Goal: Task Accomplishment & Management: Use online tool/utility

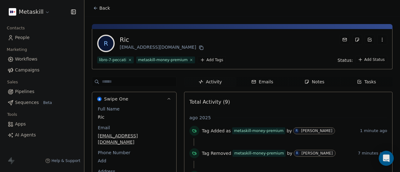
click at [203, 61] on html "Metaskill Contacts People Marketing Workflows Campaigns Sales Pipelines Sequenc…" at bounding box center [200, 86] width 400 height 172
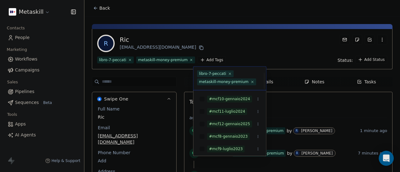
scroll to position [7, 0]
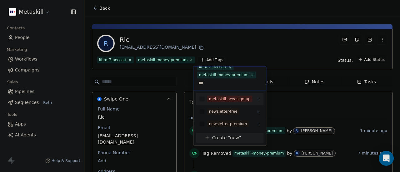
type input "***"
click at [228, 98] on div "metaskill-new-sign-up" at bounding box center [230, 99] width 42 height 6
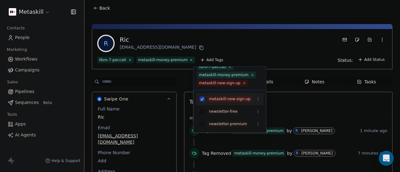
scroll to position [15, 0]
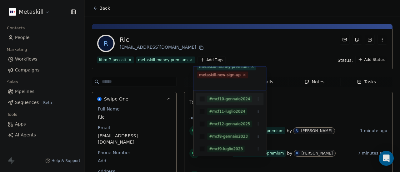
click at [247, 39] on html "Metaskill Contacts People Marketing Workflows Campaigns Sales Pipelines Sequenc…" at bounding box center [200, 86] width 400 height 172
